Goal: Task Accomplishment & Management: Use online tool/utility

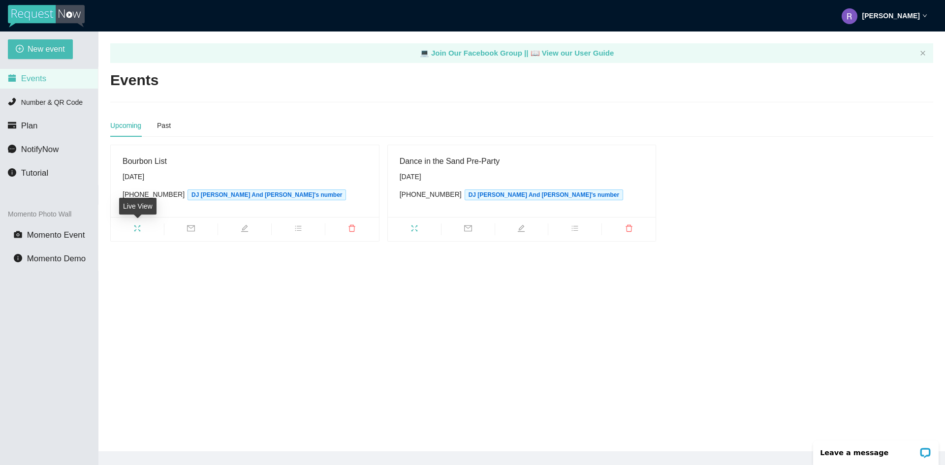
click at [138, 228] on icon "fullscreen" at bounding box center [137, 229] width 8 height 8
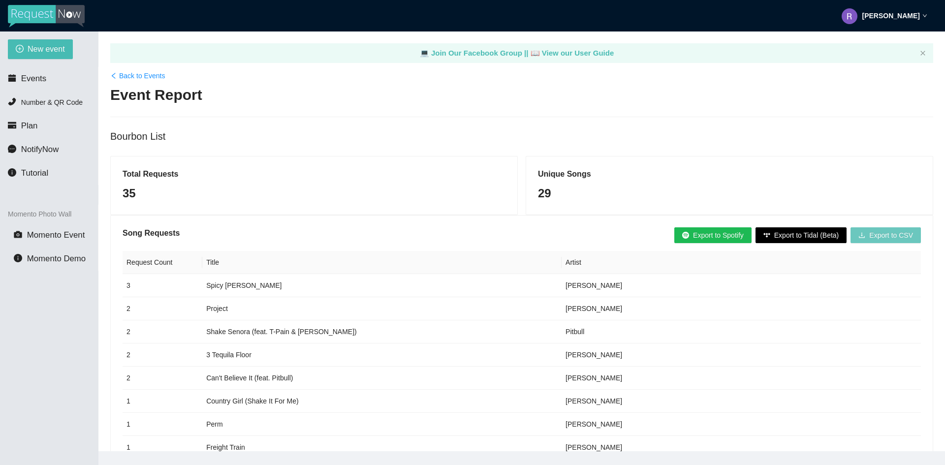
click at [869, 233] on button "Export to CSV" at bounding box center [886, 235] width 70 height 16
